Goal: Communication & Community: Answer question/provide support

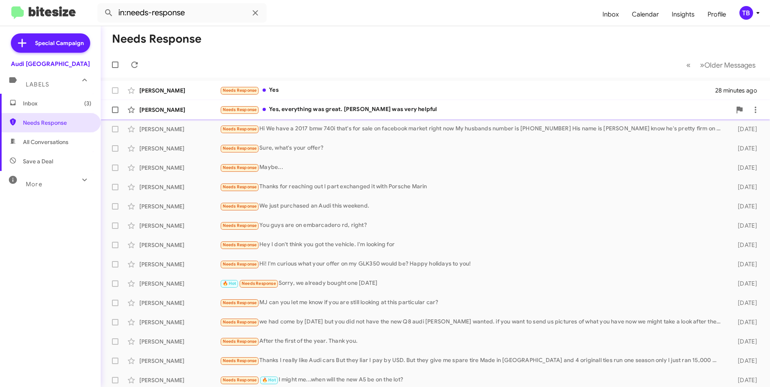
click at [456, 110] on div "Needs Response Yes, everything was great. [PERSON_NAME] was very helpful" at bounding box center [475, 109] width 511 height 9
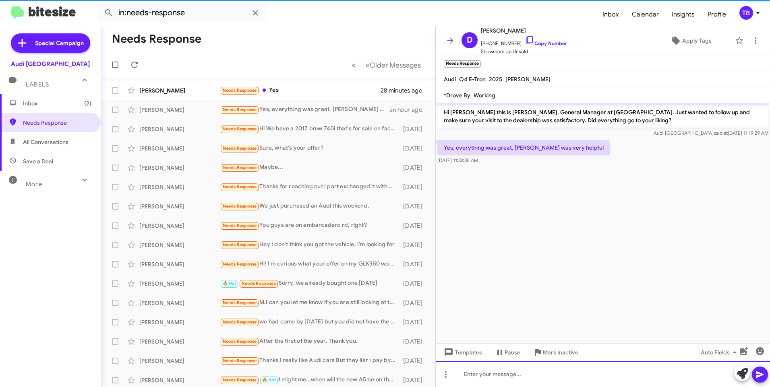
click at [517, 370] on div at bounding box center [603, 374] width 334 height 26
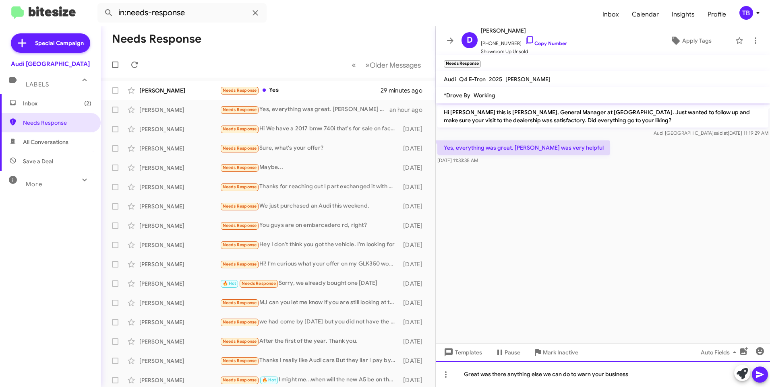
click at [579, 375] on div "Great was there anything else we can do to warn your business" at bounding box center [603, 374] width 334 height 26
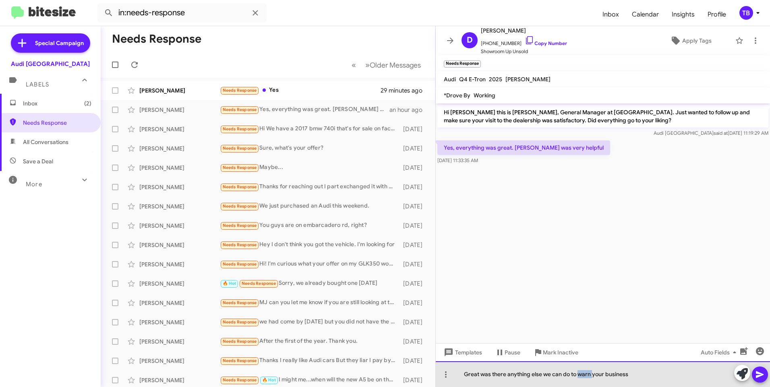
click at [580, 376] on div "Great was there anything else we can do to warn your business" at bounding box center [603, 374] width 334 height 26
click at [630, 376] on div "Great was there anything else we can do to earn your business" at bounding box center [603, 374] width 334 height 26
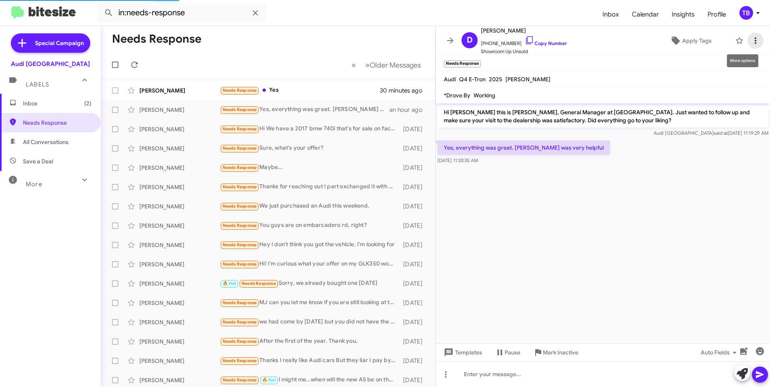
click at [750, 40] on icon at bounding box center [755, 41] width 10 height 10
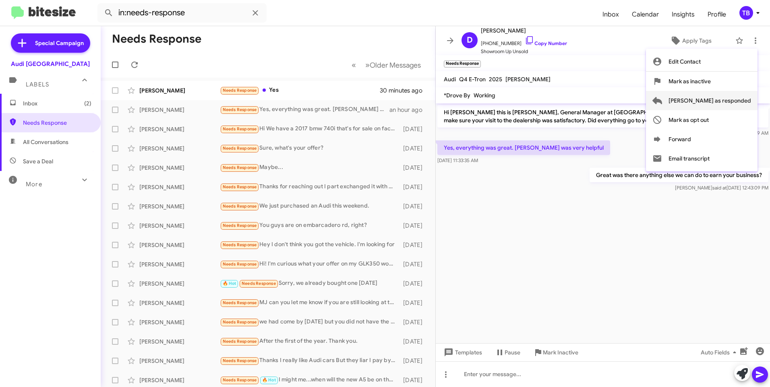
click at [716, 103] on span "[PERSON_NAME] as responded" at bounding box center [709, 100] width 83 height 19
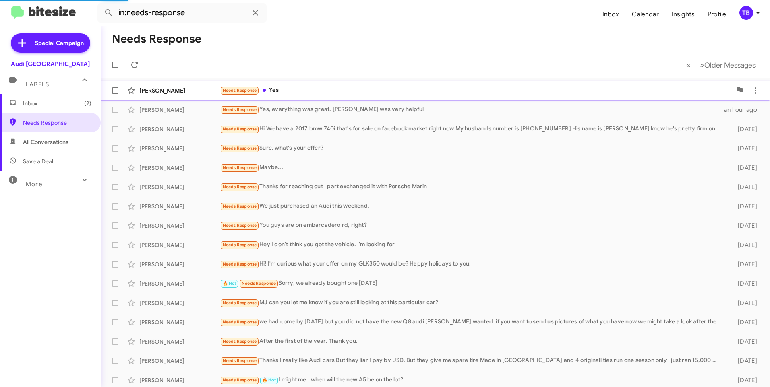
click at [287, 93] on div "Needs Response Yes" at bounding box center [475, 90] width 511 height 9
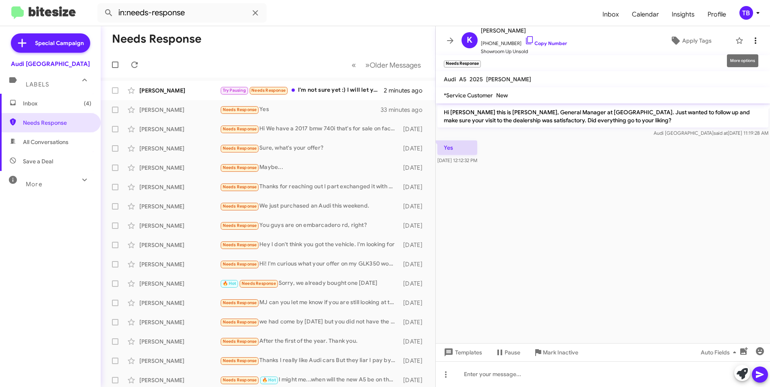
click at [750, 42] on icon at bounding box center [755, 41] width 10 height 10
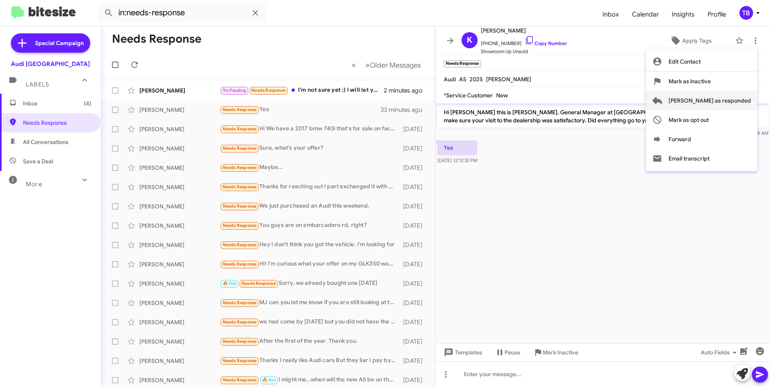
click at [732, 99] on span "[PERSON_NAME] as responded" at bounding box center [709, 100] width 83 height 19
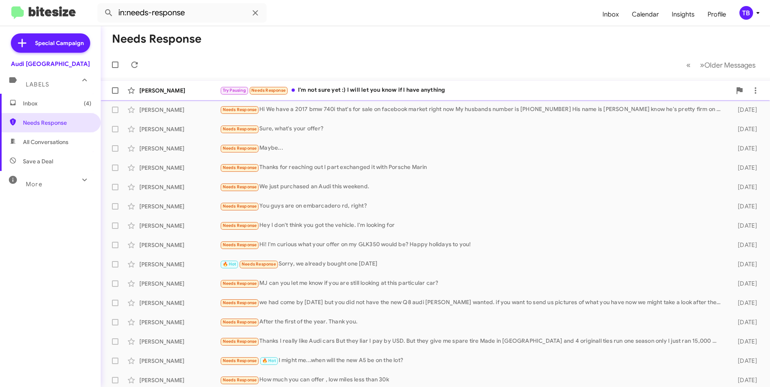
click at [446, 92] on div "Try Pausing Needs Response I'm not sure yet :) I will let you know if I have an…" at bounding box center [475, 90] width 511 height 9
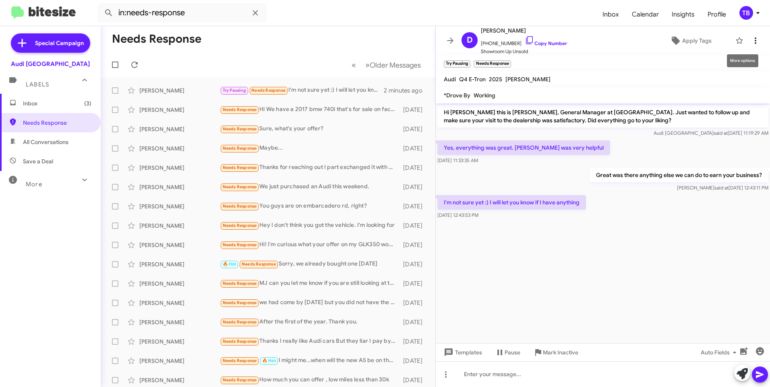
click at [747, 39] on span at bounding box center [755, 41] width 16 height 10
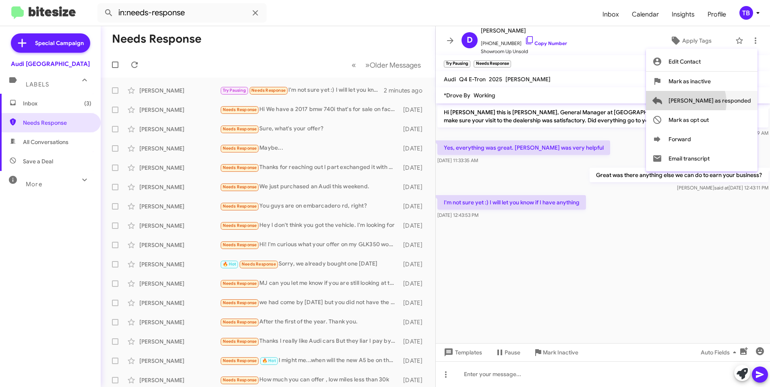
click at [717, 102] on span "[PERSON_NAME] as responded" at bounding box center [709, 100] width 83 height 19
